Goal: Transaction & Acquisition: Purchase product/service

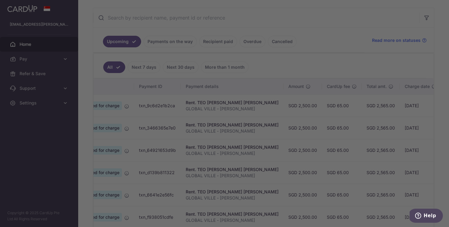
scroll to position [0, 40]
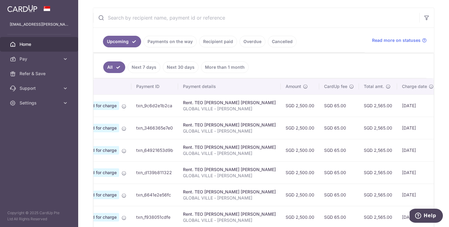
click at [219, 45] on link "Recipient paid" at bounding box center [218, 42] width 38 height 12
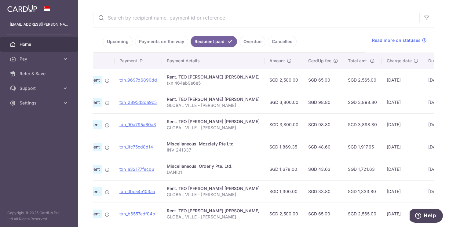
scroll to position [0, 84]
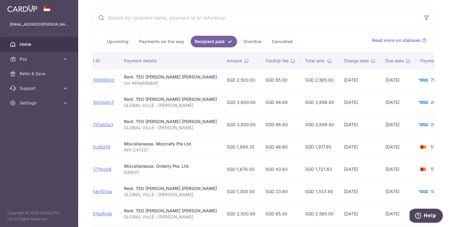
click at [150, 42] on link "Payments on the way" at bounding box center [161, 42] width 53 height 12
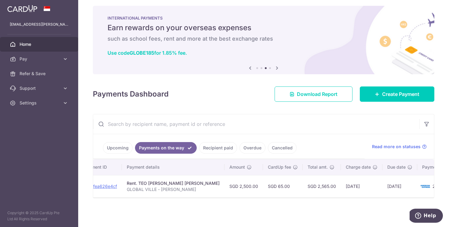
scroll to position [0, 0]
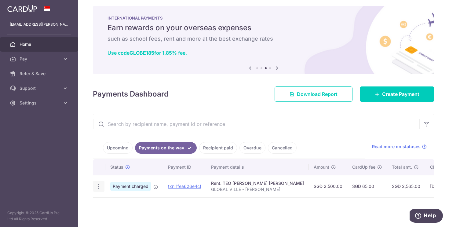
click at [98, 184] on icon "button" at bounding box center [99, 186] width 6 height 6
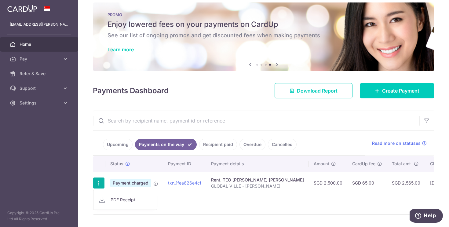
click at [235, 201] on div "Status Payment ID Payment details Amount CardUp fee Total amt. Charge date Due …" at bounding box center [263, 185] width 341 height 58
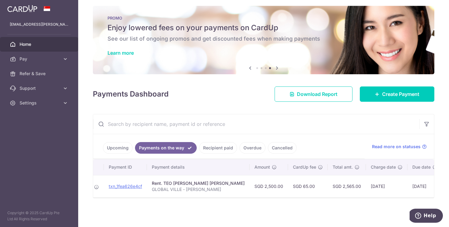
scroll to position [0, 84]
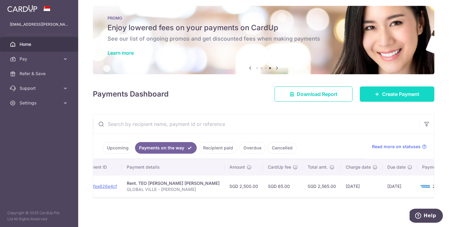
click at [400, 90] on span "Create Payment" at bounding box center [400, 93] width 37 height 7
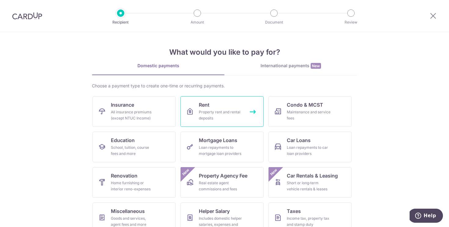
click at [234, 115] on div "Property rent and rental deposits" at bounding box center [221, 115] width 44 height 12
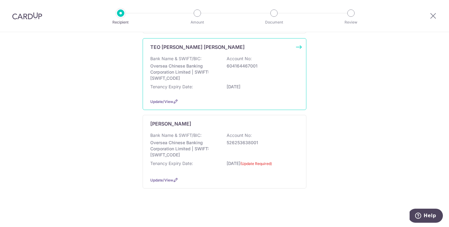
scroll to position [154, 0]
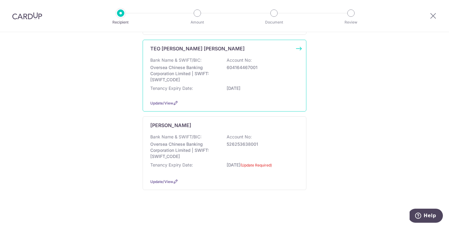
click at [236, 66] on p "604164467001" at bounding box center [261, 67] width 68 height 6
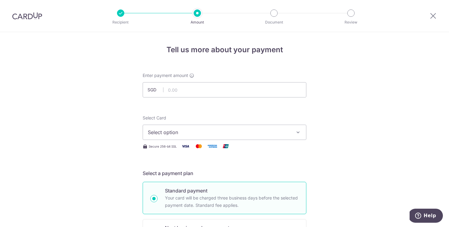
click at [180, 132] on span "Select option" at bounding box center [219, 132] width 142 height 7
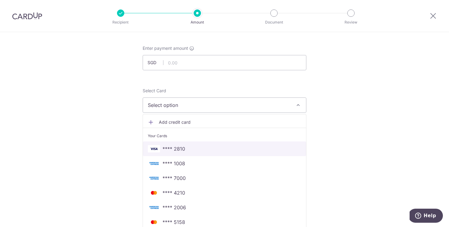
scroll to position [28, 0]
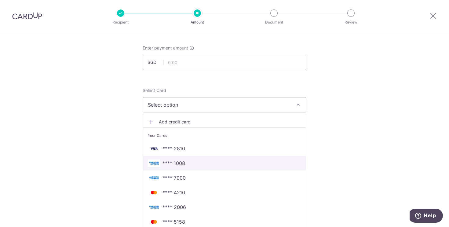
click at [175, 165] on span "**** 1008" at bounding box center [174, 163] width 23 height 7
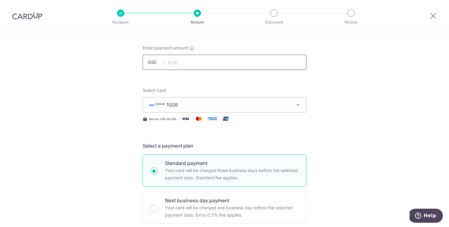
click at [184, 64] on input "text" at bounding box center [225, 62] width 164 height 15
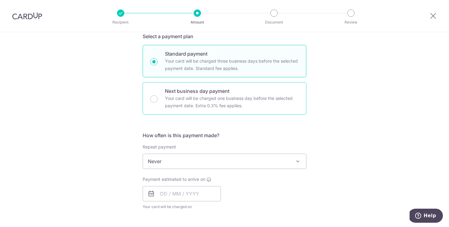
scroll to position [183, 0]
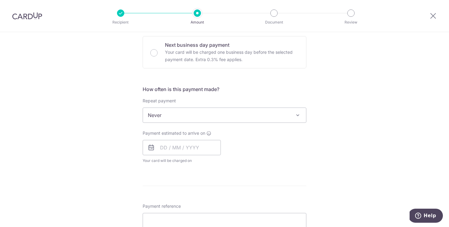
click at [171, 118] on span "Never" at bounding box center [224, 115] width 163 height 15
type input "1,300.00"
click at [178, 148] on input "text" at bounding box center [182, 147] width 78 height 15
click at [241, 128] on div "How often is this payment made? Repeat payment Never Every week Every month Eve…" at bounding box center [225, 127] width 164 height 83
click at [186, 135] on span "Payment estimated to arrive on" at bounding box center [174, 133] width 63 height 6
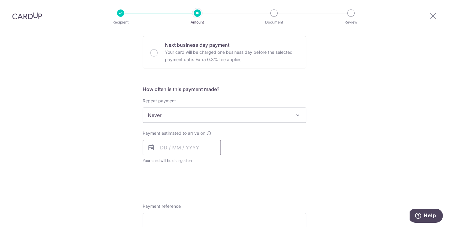
click at [184, 145] on input "text" at bounding box center [182, 147] width 78 height 15
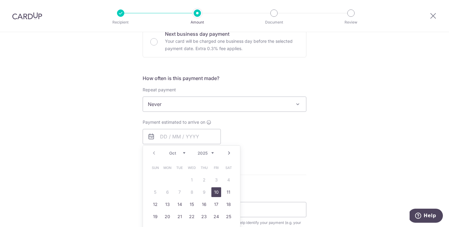
click at [215, 192] on link "10" at bounding box center [216, 192] width 10 height 10
type input "10/10/2025"
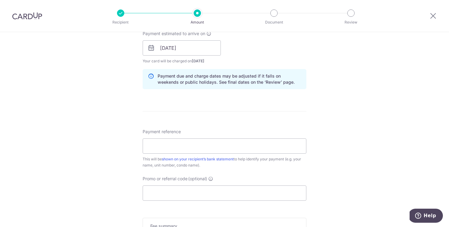
scroll to position [205, 0]
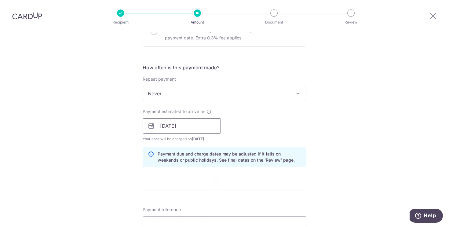
click at [202, 125] on input "10/10/2025" at bounding box center [182, 125] width 78 height 15
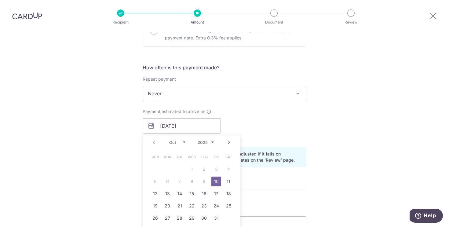
click at [255, 112] on div "Payment estimated to arrive on 10/10/2025 Prev Next Oct Nov Dec 2025 2026 2027 …" at bounding box center [224, 125] width 171 height 34
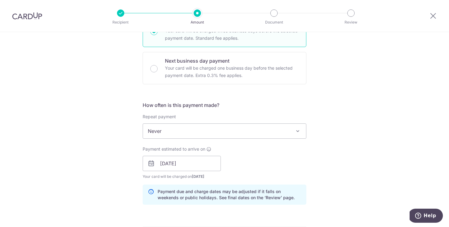
scroll to position [166, 0]
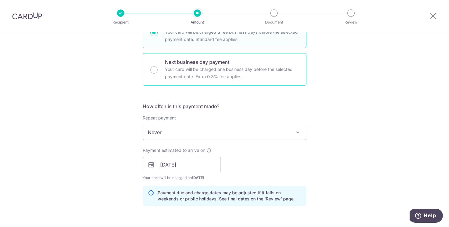
click at [260, 72] on p "Your card will be charged one business day before the selected payment date. Ex…" at bounding box center [232, 73] width 134 height 15
click at [158, 72] on input "Next business day payment Your card will be charged one business day before the…" at bounding box center [153, 69] width 7 height 7
radio input "false"
radio input "true"
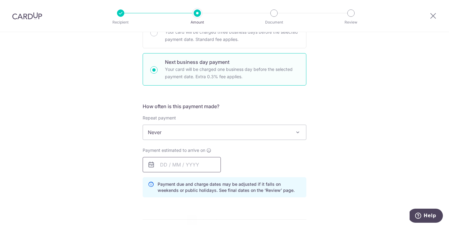
click at [186, 169] on input "text" at bounding box center [182, 164] width 78 height 15
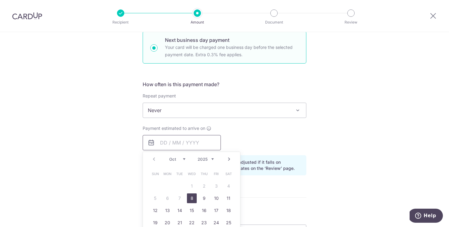
scroll to position [187, 0]
click at [190, 197] on link "8" at bounding box center [192, 199] width 10 height 10
type input "[DATE]"
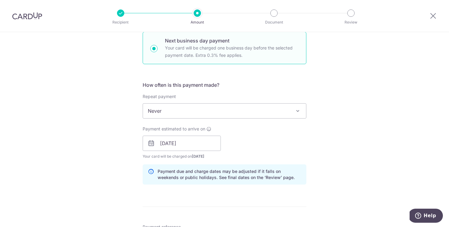
click at [224, 138] on div "Payment estimated to arrive on 08/10/2025 Prev Next Jan Feb Mar Apr May Jun Jul…" at bounding box center [224, 143] width 171 height 34
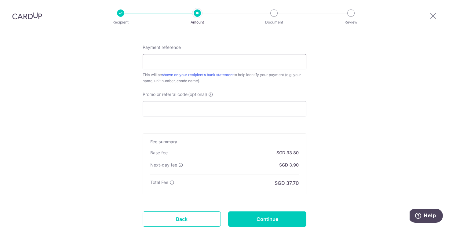
scroll to position [363, 0]
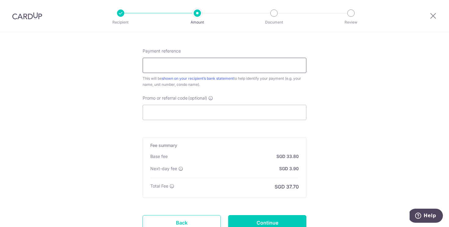
click at [270, 64] on input "Payment reference" at bounding box center [225, 65] width 164 height 15
click at [298, 64] on input "Payment reference" at bounding box center [225, 65] width 164 height 15
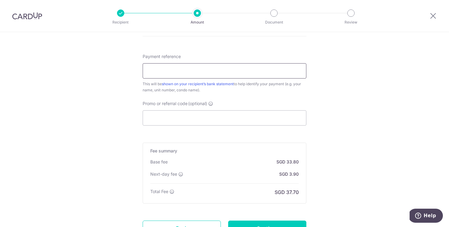
scroll to position [357, 0]
type input "GLOBAL VILLE - [PERSON_NAME]"
drag, startPoint x: 203, startPoint y: 72, endPoint x: 187, endPoint y: 71, distance: 16.2
click at [187, 71] on input "GLOBAL VILLE - [PERSON_NAME]" at bounding box center [225, 71] width 164 height 15
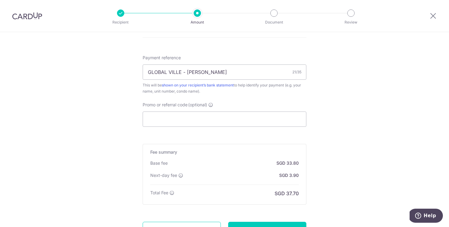
click at [236, 103] on div "Promo or referral code (optional) The discounted fee will be shown on the revie…" at bounding box center [225, 114] width 164 height 25
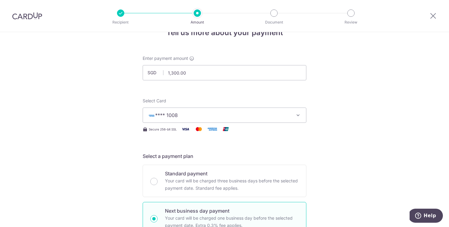
scroll to position [5, 0]
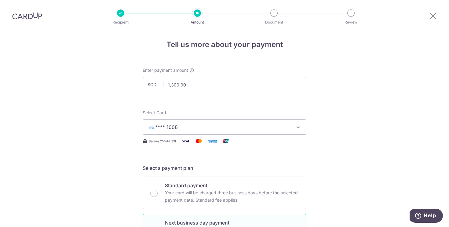
click at [225, 120] on button "**** 1008" at bounding box center [225, 126] width 164 height 15
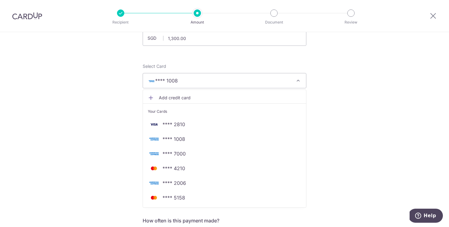
scroll to position [64, 0]
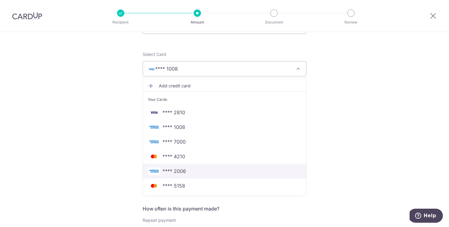
click at [198, 171] on span "**** 2006" at bounding box center [224, 170] width 153 height 7
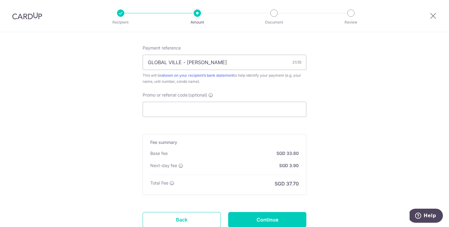
scroll to position [413, 0]
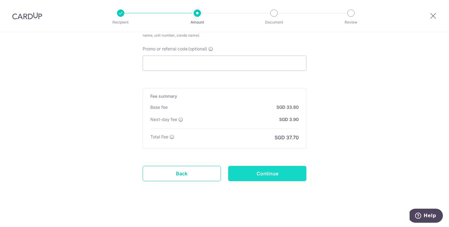
click at [272, 168] on input "Continue" at bounding box center [267, 173] width 78 height 15
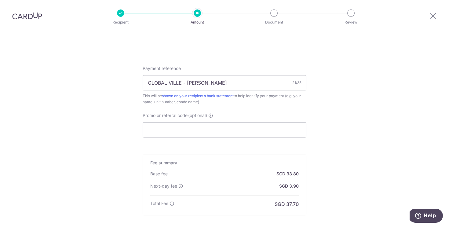
scroll to position [402, 0]
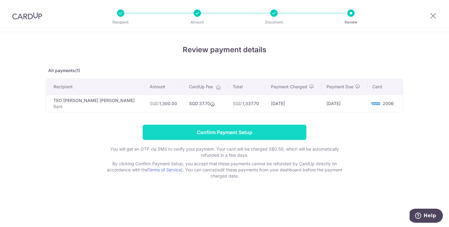
click at [281, 132] on input "Confirm Payment Setup" at bounding box center [225, 132] width 164 height 15
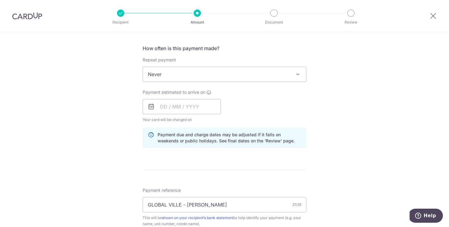
scroll to position [266, 0]
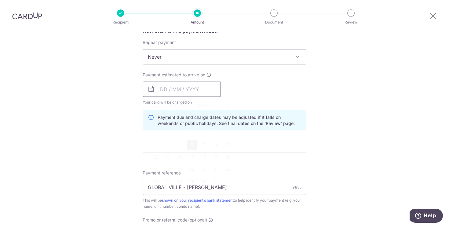
click at [177, 87] on input "text" at bounding box center [182, 89] width 78 height 15
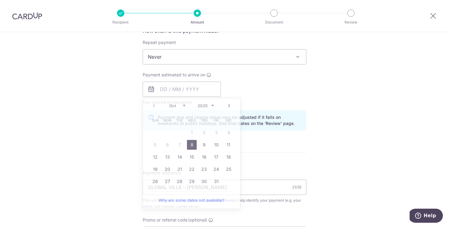
click at [248, 81] on div "Payment estimated to arrive on Prev Next Oct Nov Dec 2025 2026 2027 2028 2029 2…" at bounding box center [224, 89] width 171 height 34
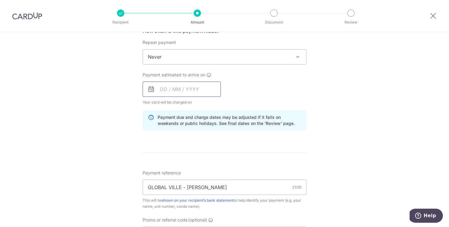
click at [182, 86] on input "text" at bounding box center [182, 89] width 78 height 15
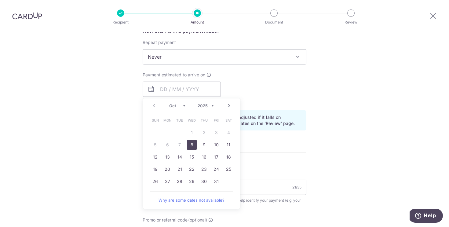
click at [189, 146] on link "8" at bounding box center [192, 145] width 10 height 10
type input "[DATE]"
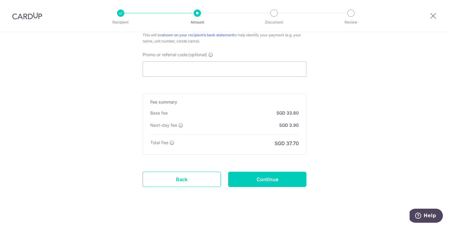
scroll to position [438, 0]
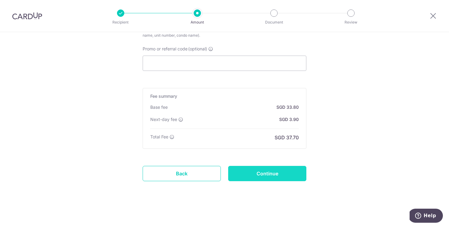
click at [263, 166] on input "Continue" at bounding box center [267, 173] width 78 height 15
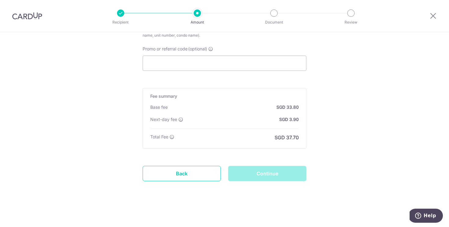
click at [269, 178] on div "Continue" at bounding box center [268, 173] width 86 height 15
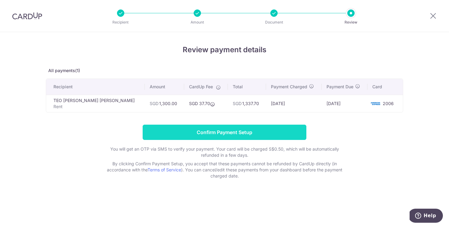
click at [253, 127] on input "Confirm Payment Setup" at bounding box center [225, 132] width 164 height 15
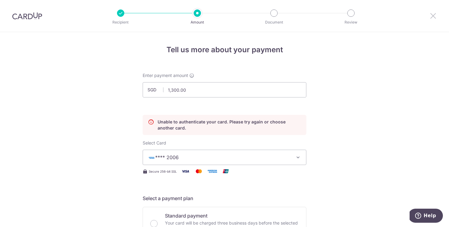
click at [434, 15] on icon at bounding box center [433, 16] width 7 height 8
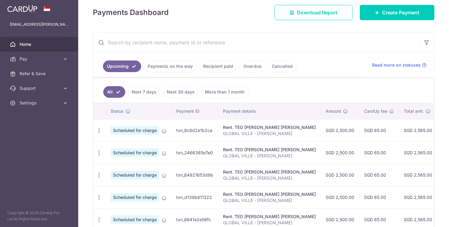
scroll to position [97, 0]
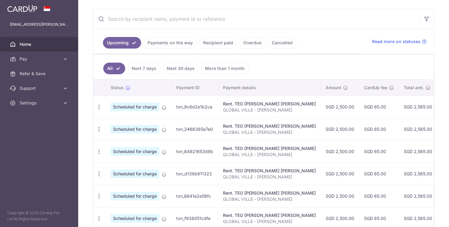
click at [189, 43] on link "Payments on the way" at bounding box center [170, 43] width 53 height 12
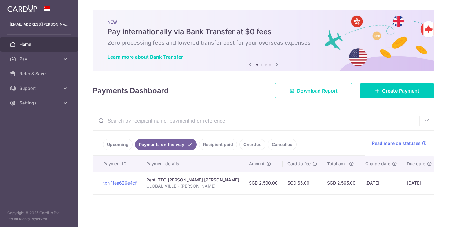
scroll to position [0, 0]
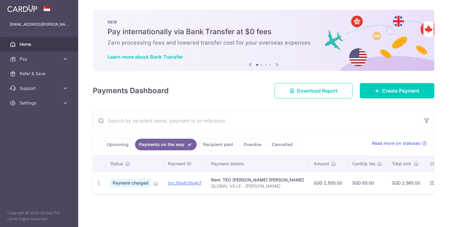
click at [107, 147] on link "Upcoming" at bounding box center [118, 145] width 30 height 12
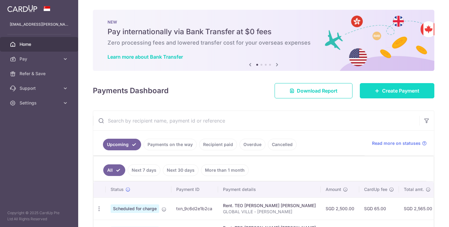
click at [394, 91] on span "Create Payment" at bounding box center [400, 90] width 37 height 7
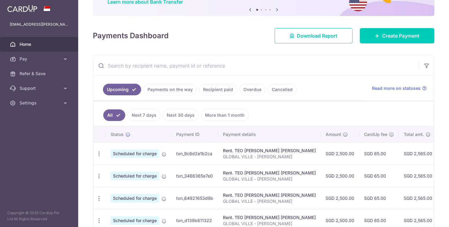
scroll to position [34, 0]
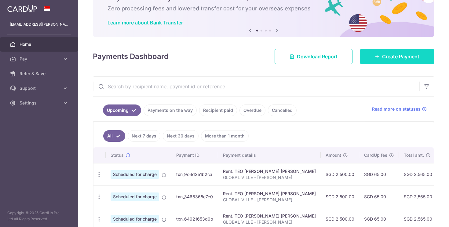
click at [382, 57] on span "Create Payment" at bounding box center [400, 56] width 37 height 7
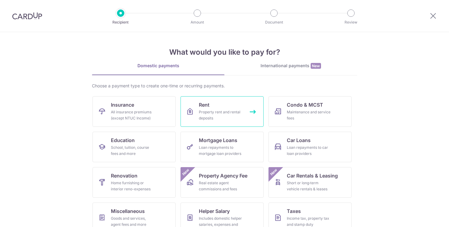
click at [210, 105] on link "Rent Property rent and rental deposits" at bounding box center [222, 111] width 83 height 31
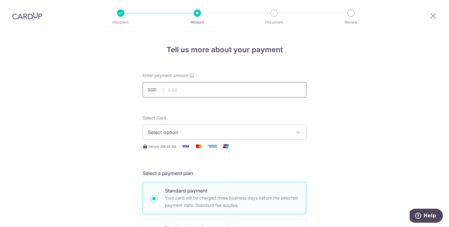
click at [202, 91] on input "text" at bounding box center [225, 89] width 164 height 15
type input "1,300.00"
click at [182, 130] on span "Select option" at bounding box center [219, 132] width 142 height 7
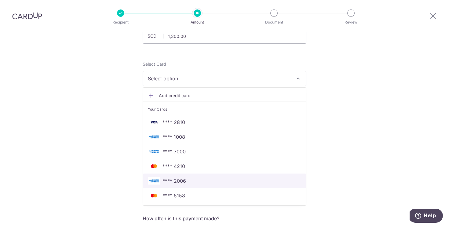
scroll to position [53, 0]
click at [181, 183] on span "**** 2006" at bounding box center [175, 181] width 24 height 7
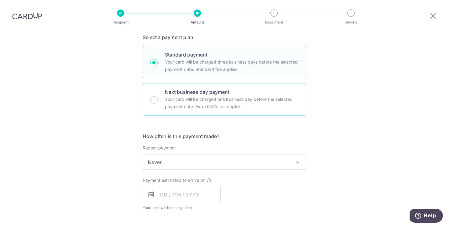
click at [245, 90] on p "Next business day payment" at bounding box center [232, 91] width 134 height 7
click at [158, 96] on input "Next business day payment Your card will be charged one business day before the…" at bounding box center [153, 99] width 7 height 7
radio input "false"
radio input "true"
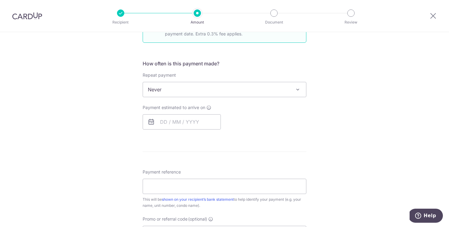
scroll to position [211, 0]
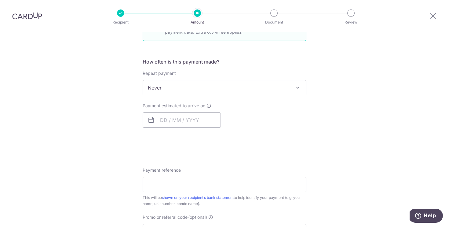
click at [241, 88] on span "Never" at bounding box center [224, 87] width 163 height 15
click at [172, 129] on div "How often is this payment made? Repeat payment Never Every week Every month Eve…" at bounding box center [225, 95] width 164 height 75
click at [173, 124] on input "text" at bounding box center [182, 119] width 78 height 15
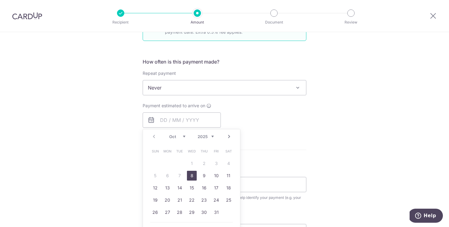
click at [246, 98] on div "How often is this payment made? Repeat payment Never Every week Every month Eve…" at bounding box center [225, 95] width 164 height 75
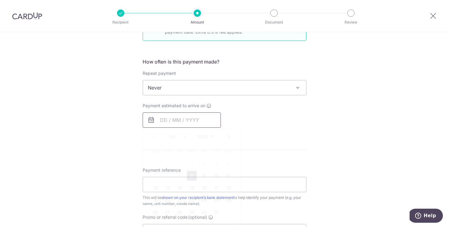
click at [205, 112] on input "text" at bounding box center [182, 119] width 78 height 15
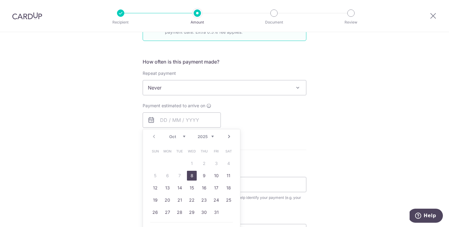
click at [192, 175] on link "8" at bounding box center [192, 176] width 10 height 10
type input "[DATE]"
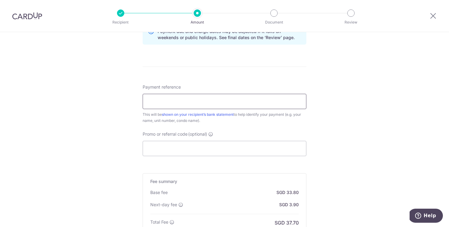
scroll to position [327, 0]
click at [184, 101] on input "Payment reference" at bounding box center [225, 101] width 164 height 15
type input "GLOBAL VILLE - JI EUN"
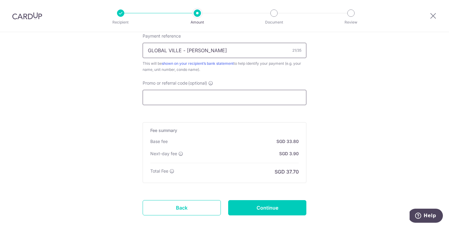
scroll to position [413, 0]
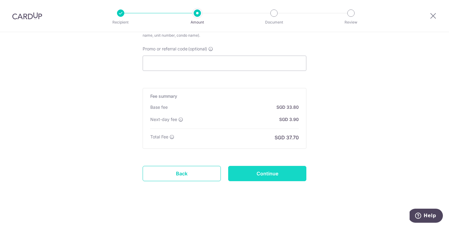
click at [245, 172] on input "Continue" at bounding box center [267, 173] width 78 height 15
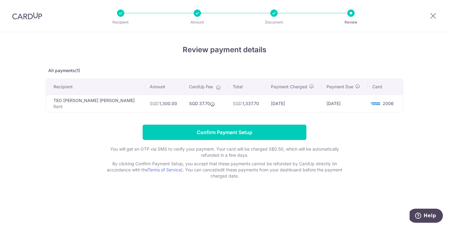
click at [263, 138] on input "Confirm Payment Setup" at bounding box center [225, 132] width 164 height 15
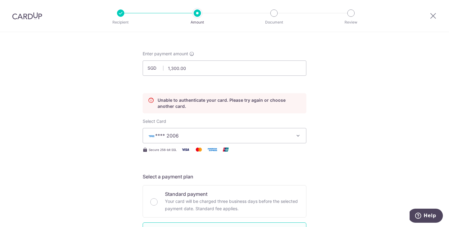
scroll to position [22, 0]
click at [237, 141] on button "**** 2006" at bounding box center [225, 134] width 164 height 15
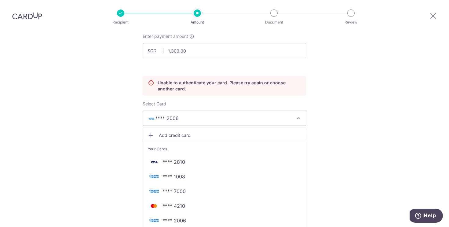
scroll to position [39, 0]
click at [204, 171] on link "**** 1008" at bounding box center [224, 176] width 163 height 15
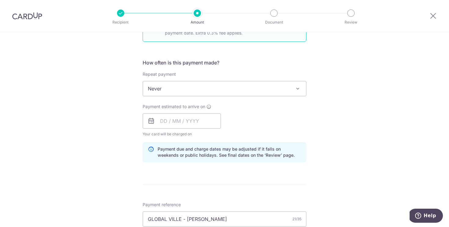
scroll to position [234, 0]
click at [191, 96] on span "Never" at bounding box center [224, 89] width 163 height 15
click at [187, 123] on input "text" at bounding box center [182, 121] width 78 height 15
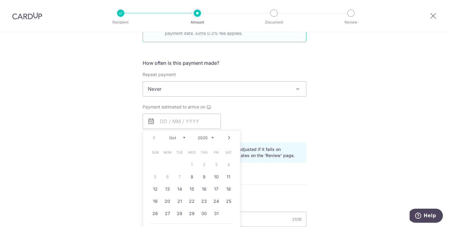
click at [189, 181] on link "8" at bounding box center [192, 177] width 10 height 10
type input "[DATE]"
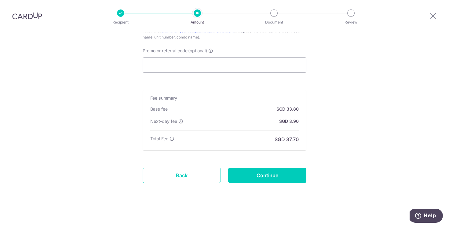
scroll to position [438, 0]
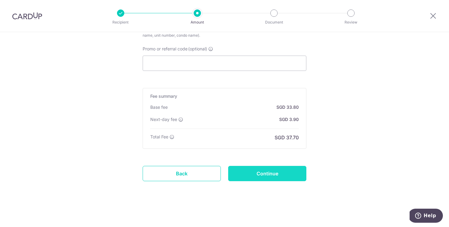
click at [259, 172] on input "Continue" at bounding box center [267, 173] width 78 height 15
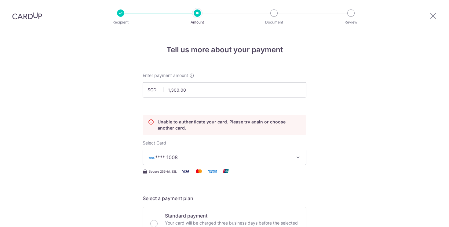
scroll to position [83, 0]
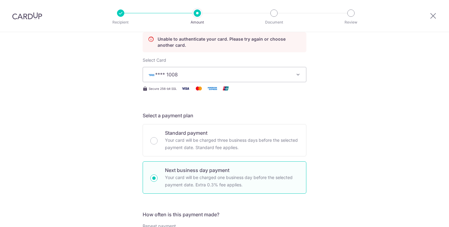
click at [260, 76] on span "**** 1008" at bounding box center [219, 74] width 142 height 7
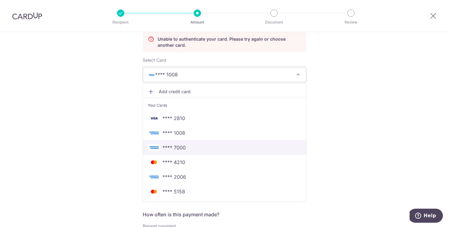
click at [212, 143] on link "**** 7000" at bounding box center [224, 147] width 163 height 15
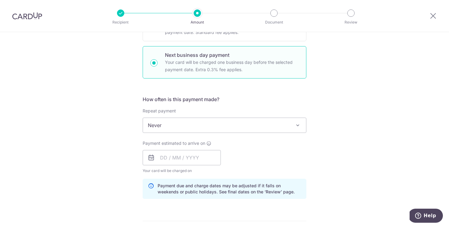
scroll to position [197, 0]
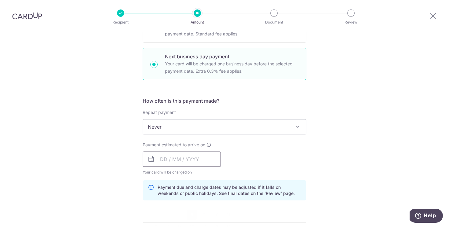
click at [190, 162] on input "text" at bounding box center [182, 159] width 78 height 15
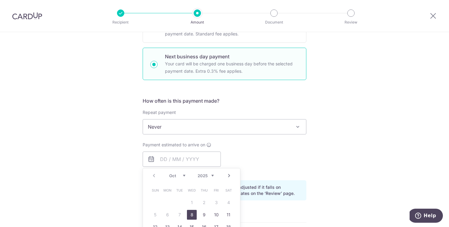
click at [215, 149] on div "Payment estimated to arrive on Prev Next Oct Nov Dec 2025 2026 2027 2028 2029 2…" at bounding box center [182, 159] width 78 height 34
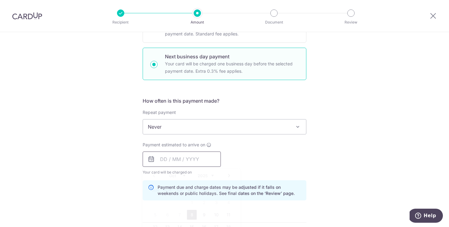
click at [197, 157] on input "text" at bounding box center [182, 159] width 78 height 15
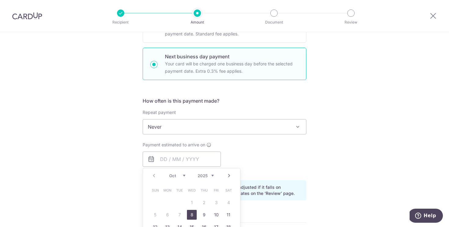
click at [191, 213] on link "8" at bounding box center [192, 215] width 10 height 10
type input "[DATE]"
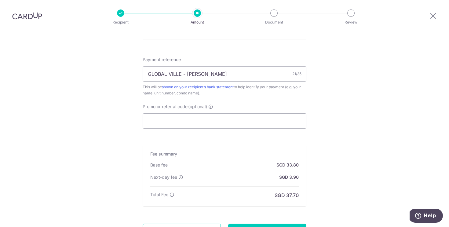
scroll to position [438, 0]
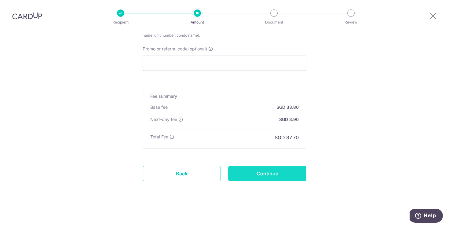
click at [243, 172] on input "Continue" at bounding box center [267, 173] width 78 height 15
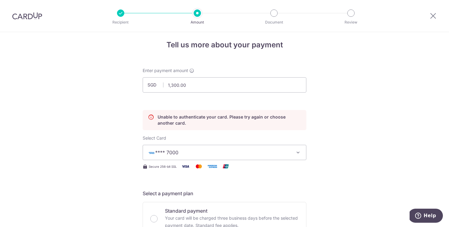
scroll to position [0, 0]
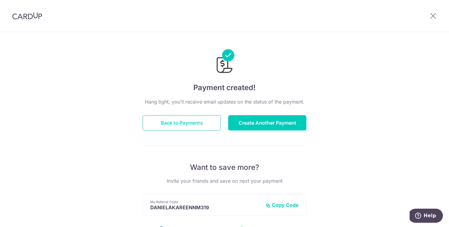
click at [204, 121] on button "Back to Payments" at bounding box center [182, 122] width 78 height 15
